Goal: Task Accomplishment & Management: Use online tool/utility

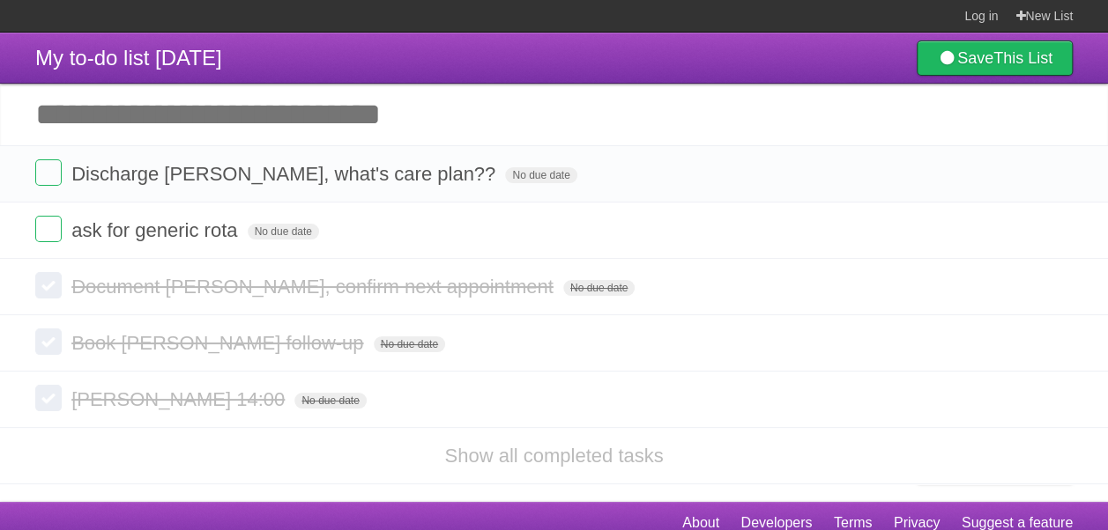
click at [184, 113] on input "Add another task" at bounding box center [554, 115] width 1108 height 62
type input "****"
type input "**********"
click input "*********" at bounding box center [0, 0] width 0 height 0
